Goal: Transaction & Acquisition: Purchase product/service

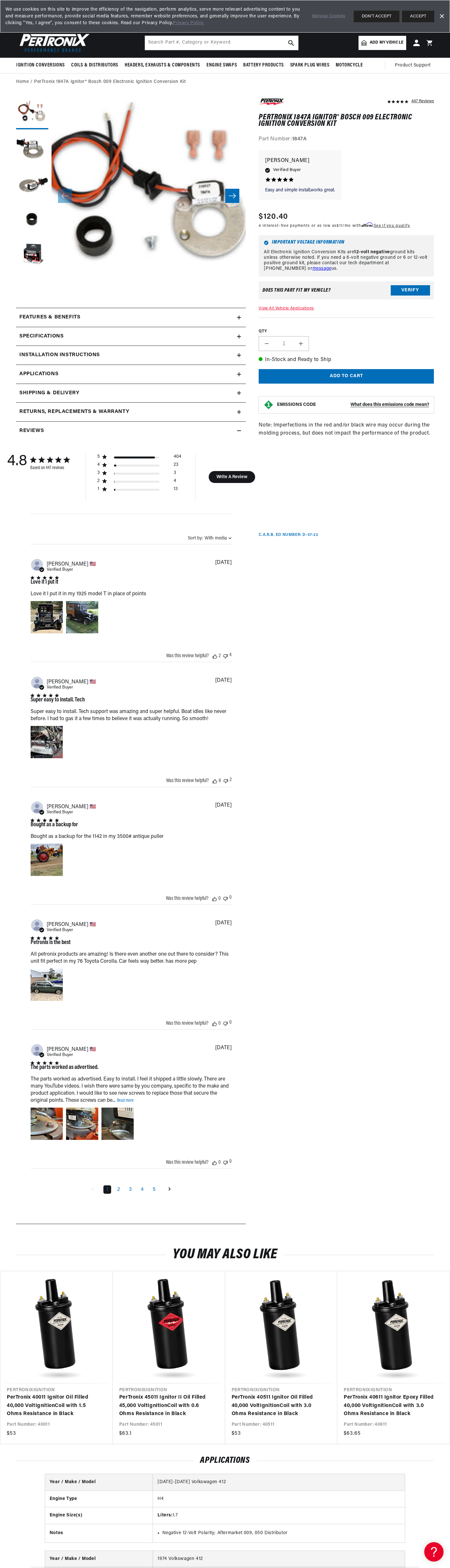
scroll to position [0, 196]
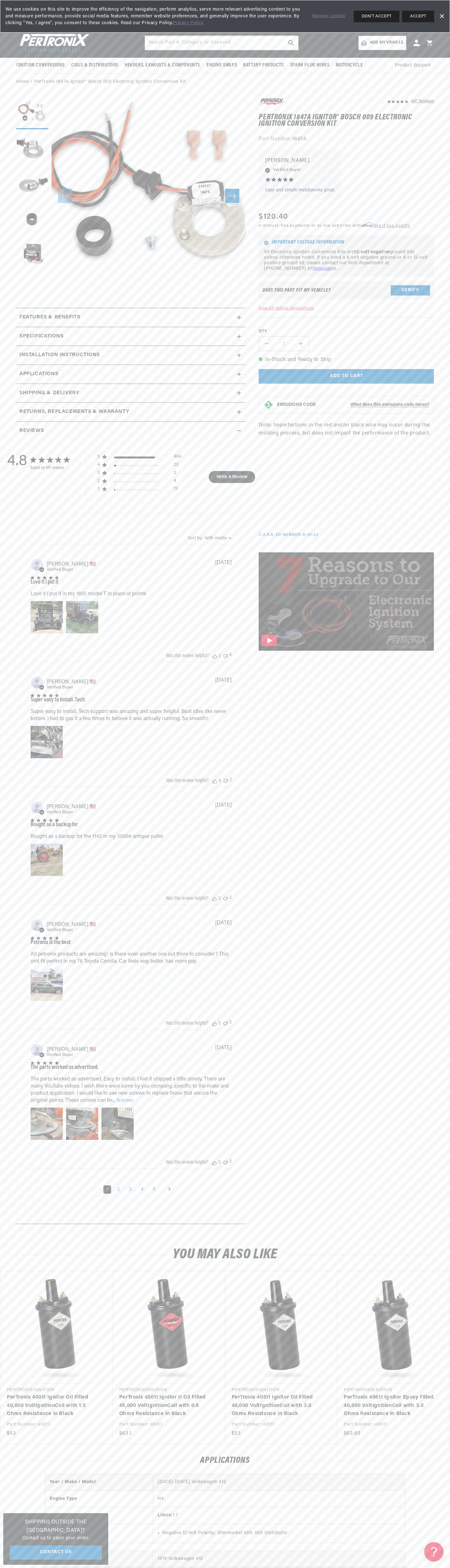
click at [114, 24] on span "We use cookies on this site to improve the efficiency of the navigation, perfor…" at bounding box center [154, 16] width 298 height 20
click at [427, 905] on div "447 Reviews" at bounding box center [340, 664] width 189 height 1134
click at [206, 1567] on html "Skip to content Your cart Your cart is empty Get the right parts the first time…" at bounding box center [225, 784] width 450 height 1568
click at [19, 437] on summary "Reviews" at bounding box center [131, 431] width 230 height 19
